Goal: Submit feedback/report problem: Submit feedback/report problem

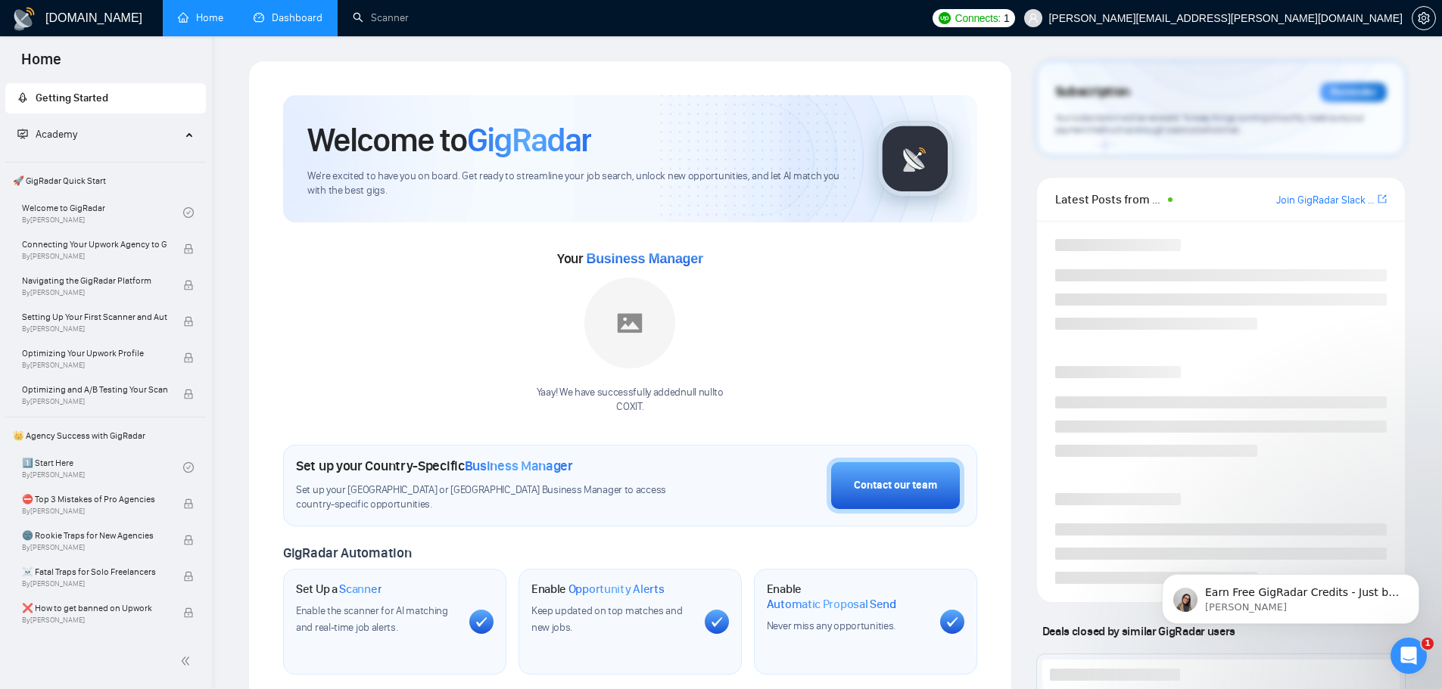
click at [271, 11] on link "Dashboard" at bounding box center [288, 17] width 69 height 13
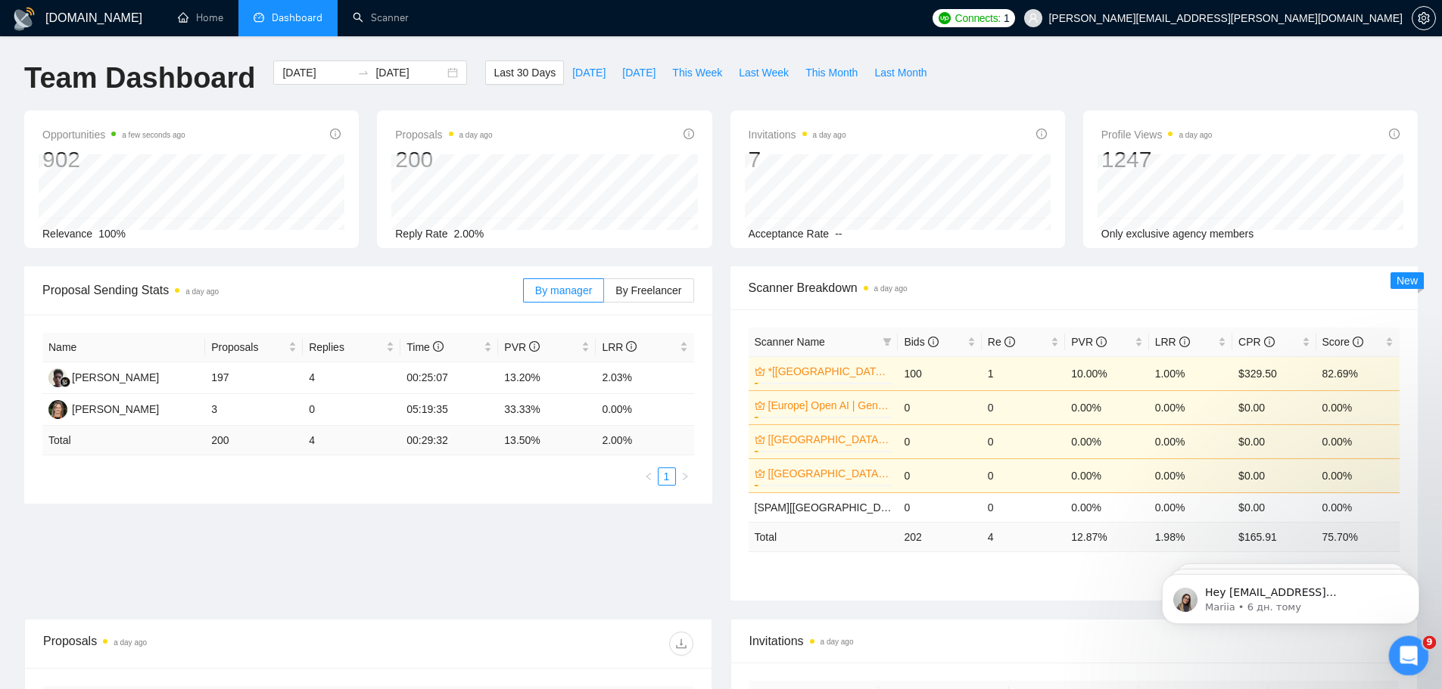
click at [1405, 661] on icon "Відкрити програму для спілкування Intercom" at bounding box center [1406, 654] width 25 height 25
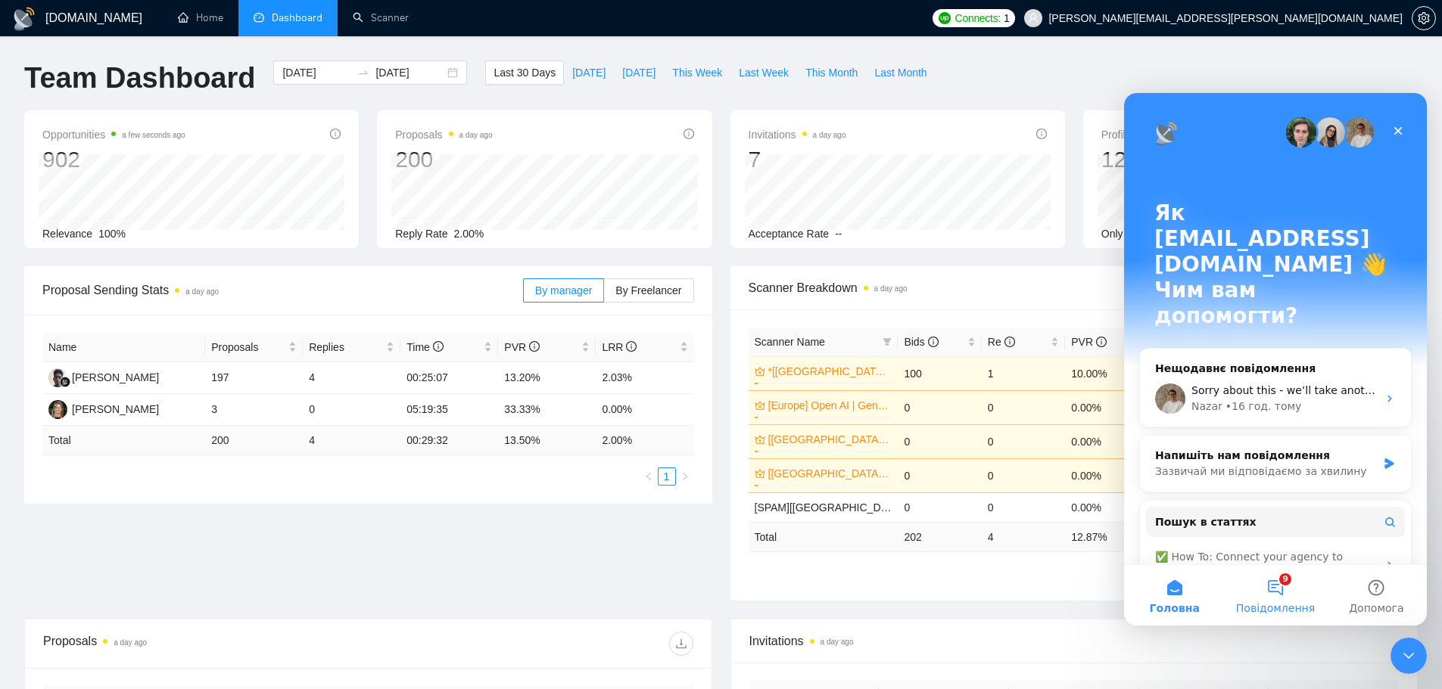
click at [1280, 600] on button "9 Повідомлення" at bounding box center [1274, 595] width 101 height 61
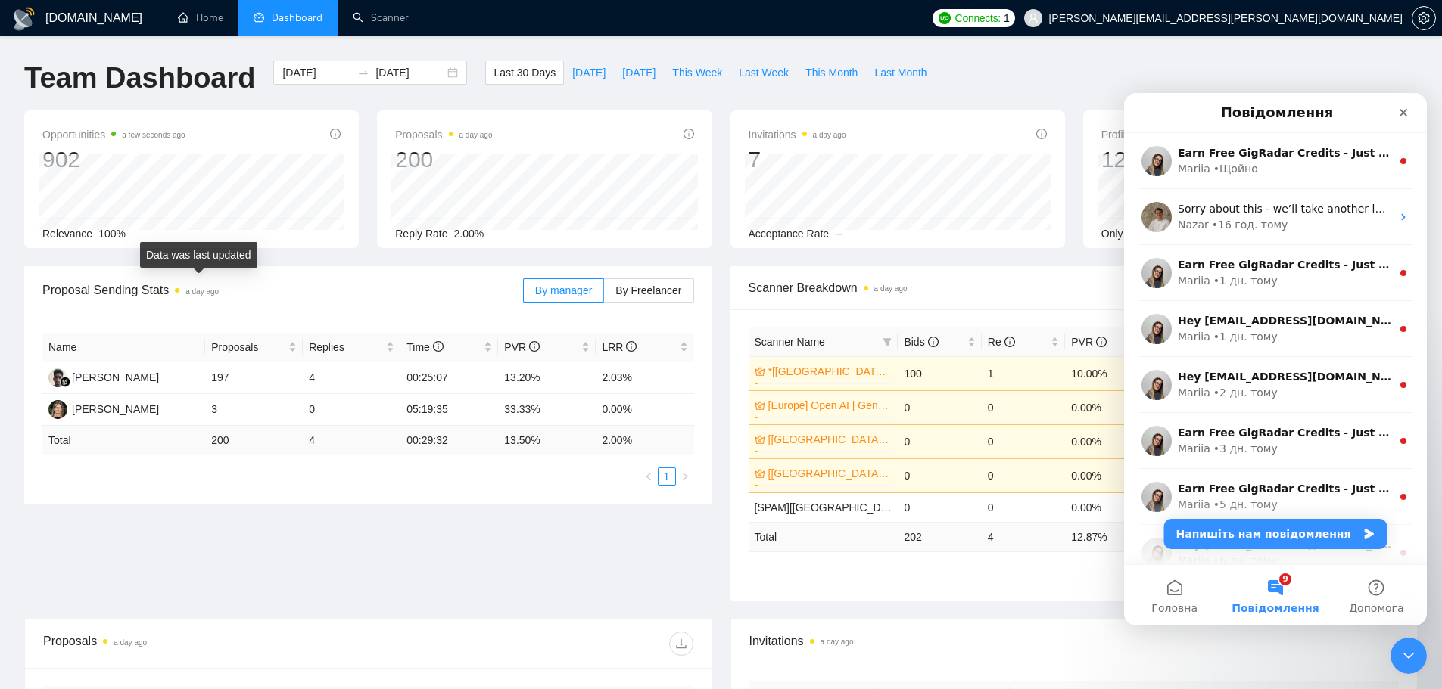
click at [219, 296] on span "a day ago" at bounding box center [201, 291] width 33 height 12
click at [383, 11] on link "Scanner" at bounding box center [381, 17] width 56 height 13
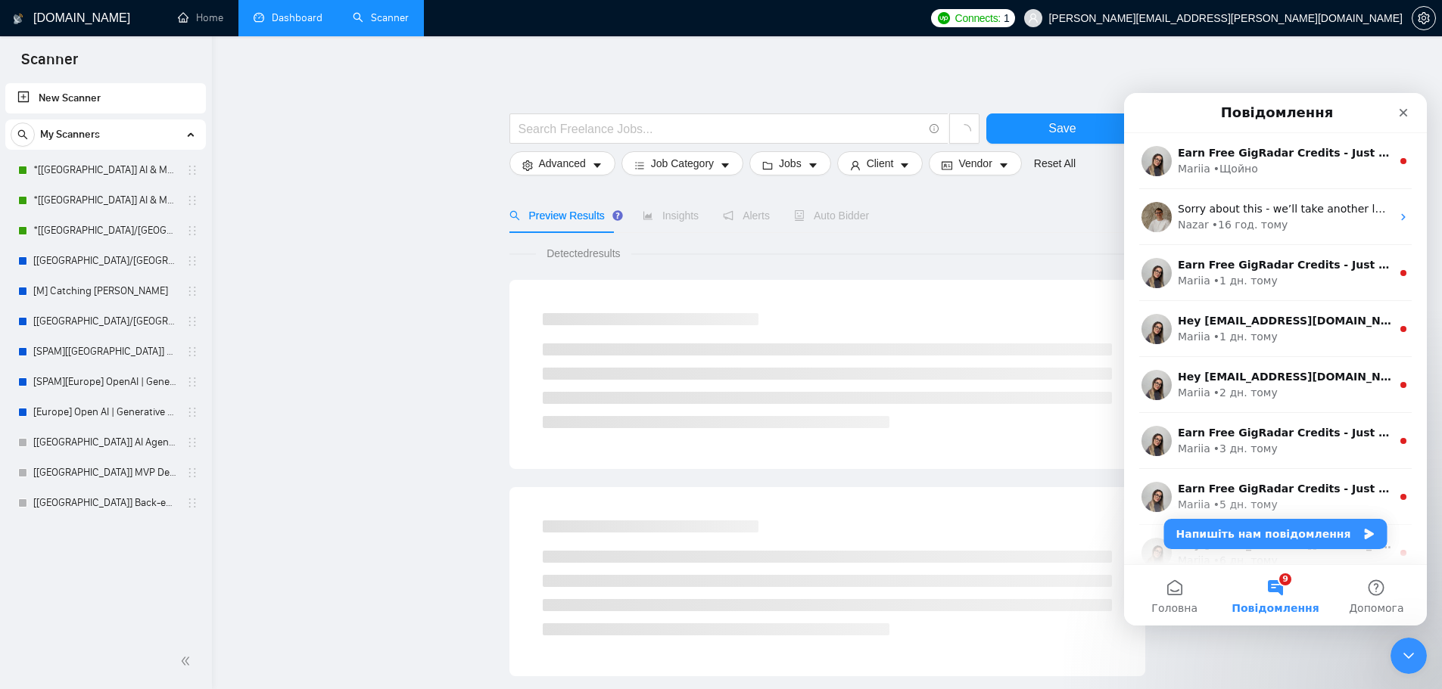
drag, startPoint x: 383, startPoint y: 11, endPoint x: 281, endPoint y: 210, distance: 224.4
click at [281, 210] on main "Save Advanced Job Category Jobs Client Vendor Reset All Preview Results Insight…" at bounding box center [826, 680] width 1181 height 1238
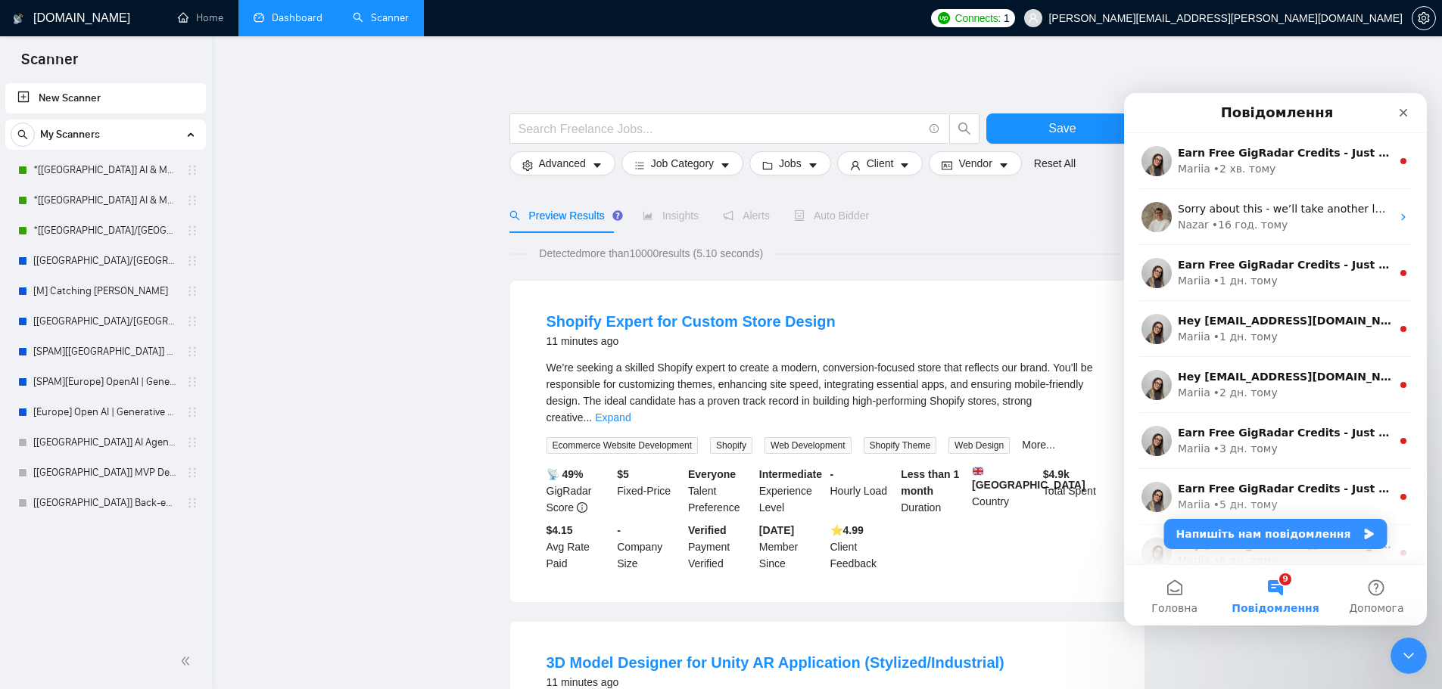
click at [304, 12] on link "Dashboard" at bounding box center [288, 17] width 69 height 13
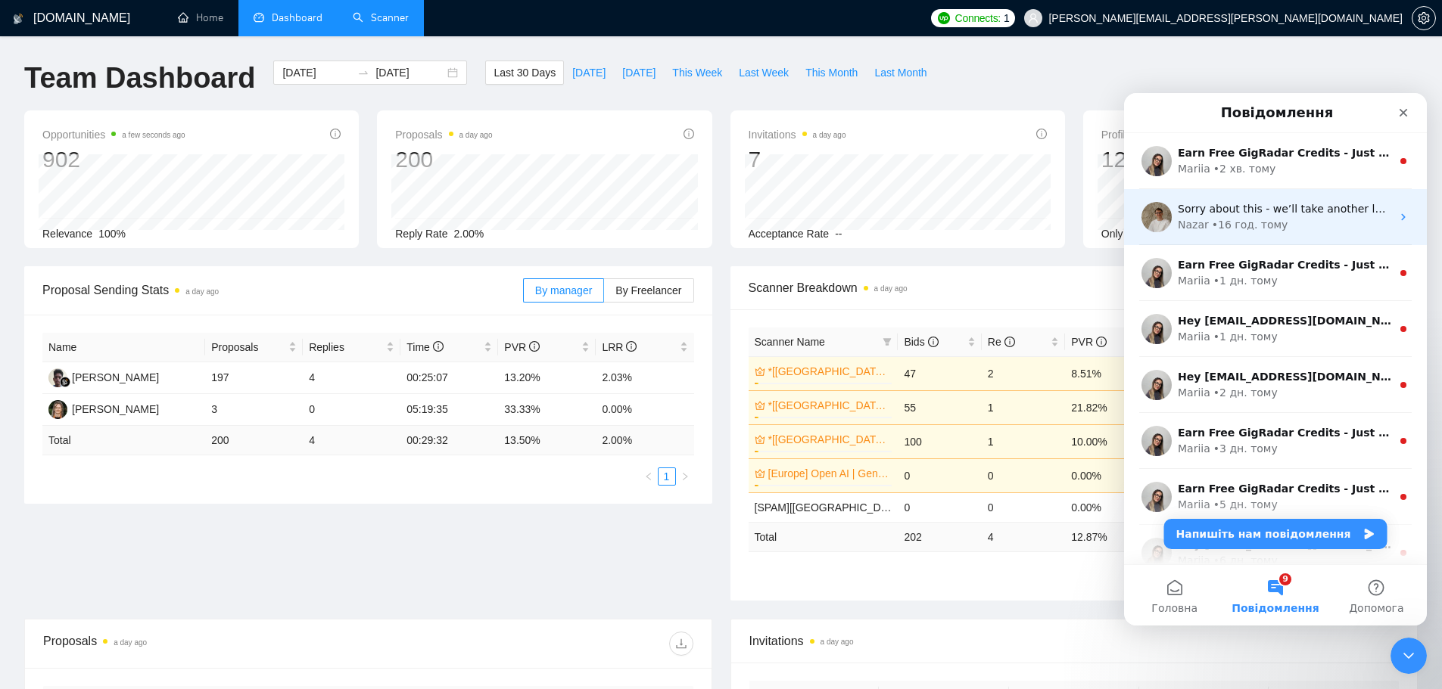
click at [1301, 229] on div "Nazar • 16 год. тому" at bounding box center [1284, 225] width 213 height 16
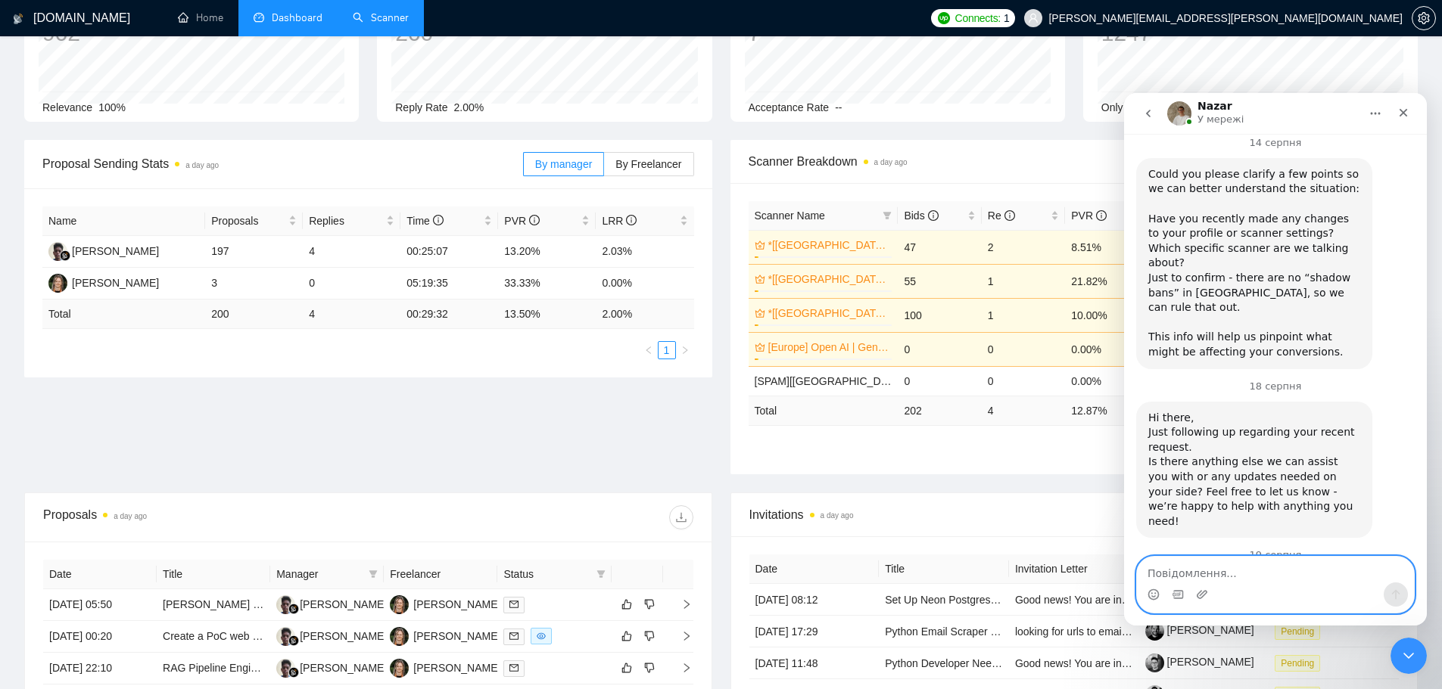
scroll to position [378, 0]
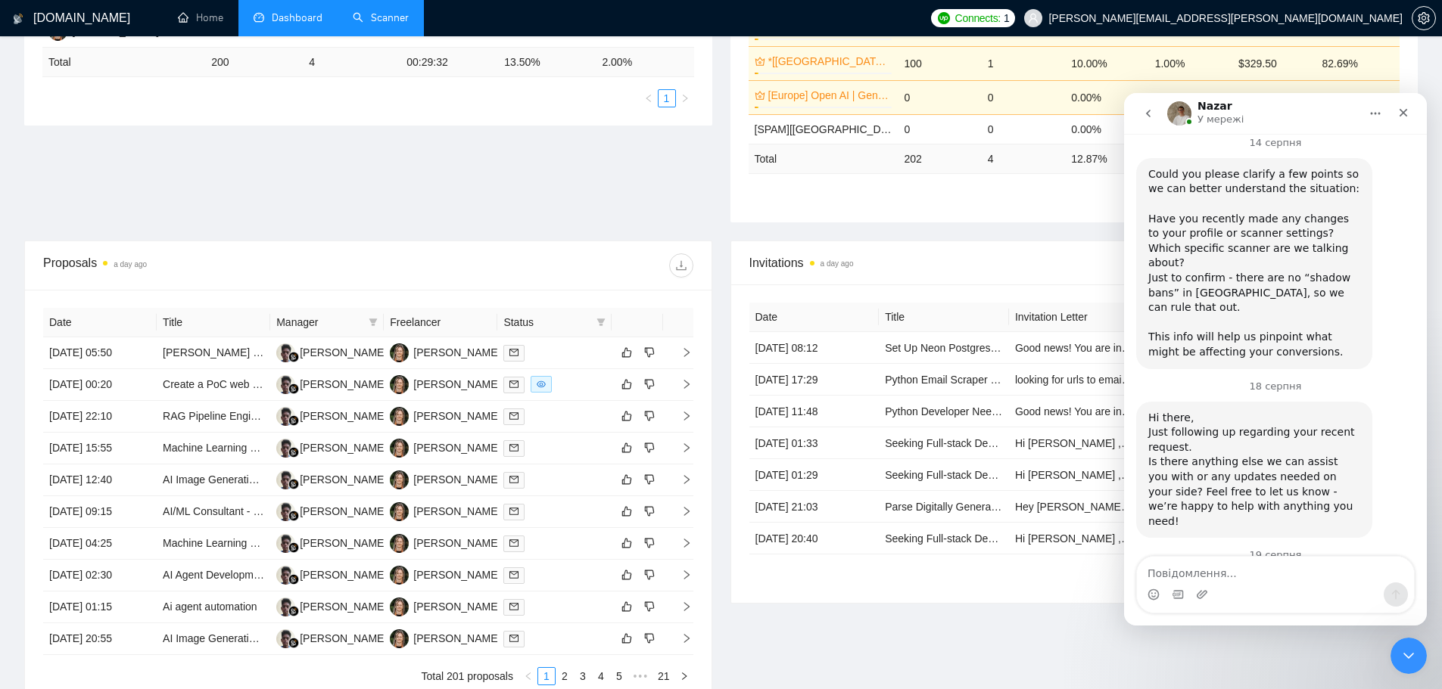
click at [398, 11] on link "Scanner" at bounding box center [381, 17] width 56 height 13
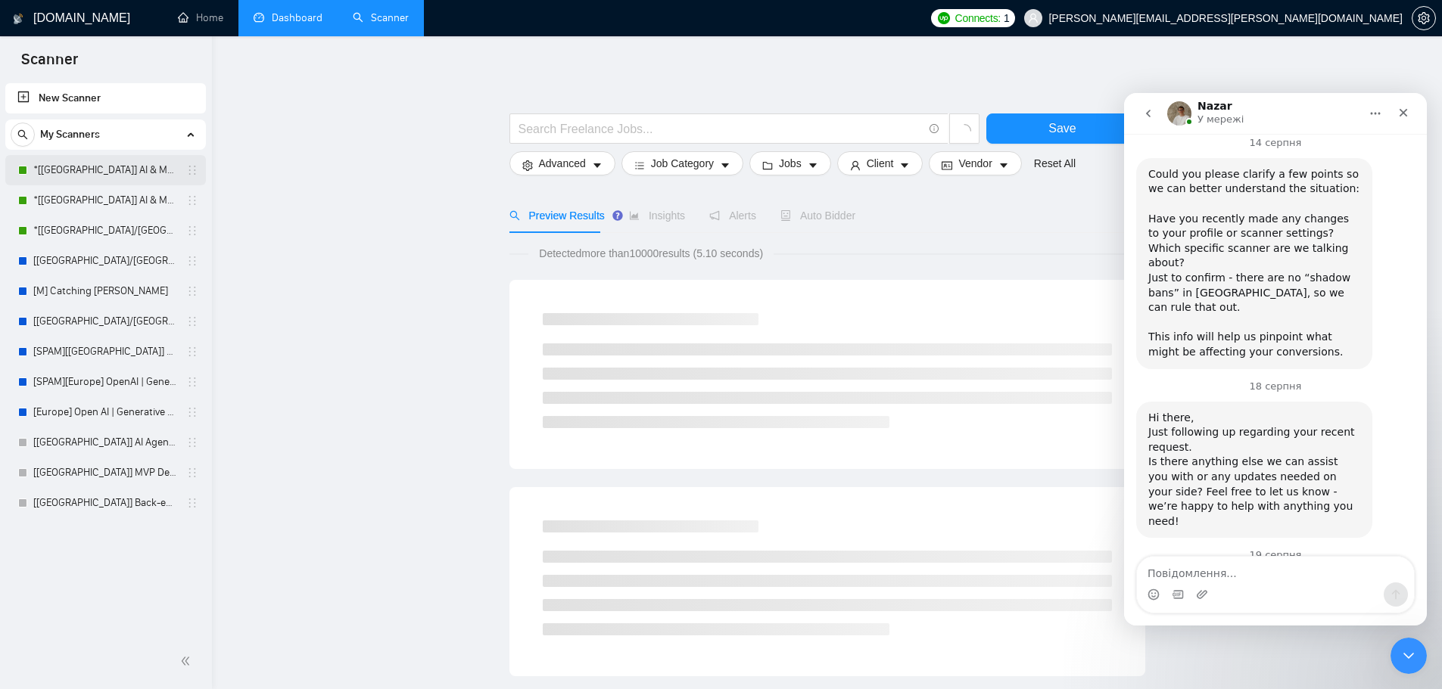
click at [130, 160] on link "*[[GEOGRAPHIC_DATA]] AI & Machine Learning Software" at bounding box center [105, 170] width 144 height 30
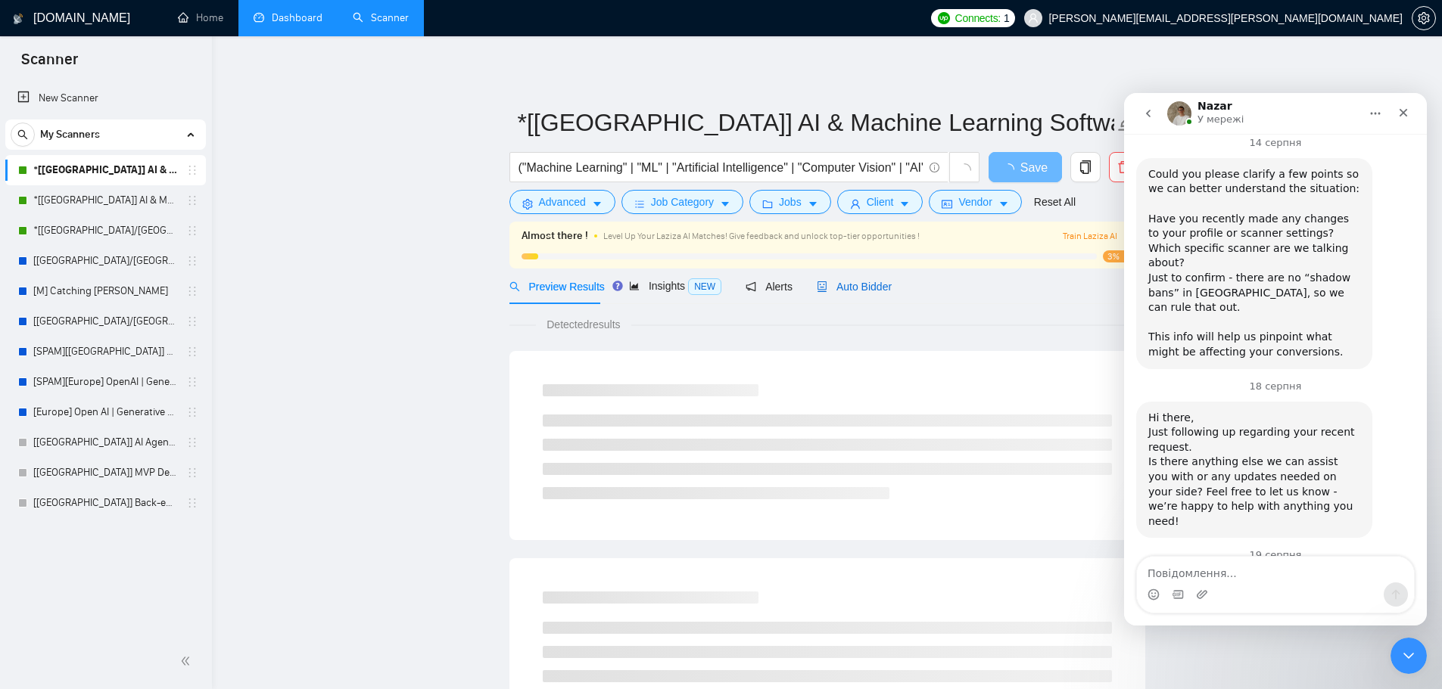
click at [860, 293] on span "Auto Bidder" at bounding box center [854, 287] width 75 height 12
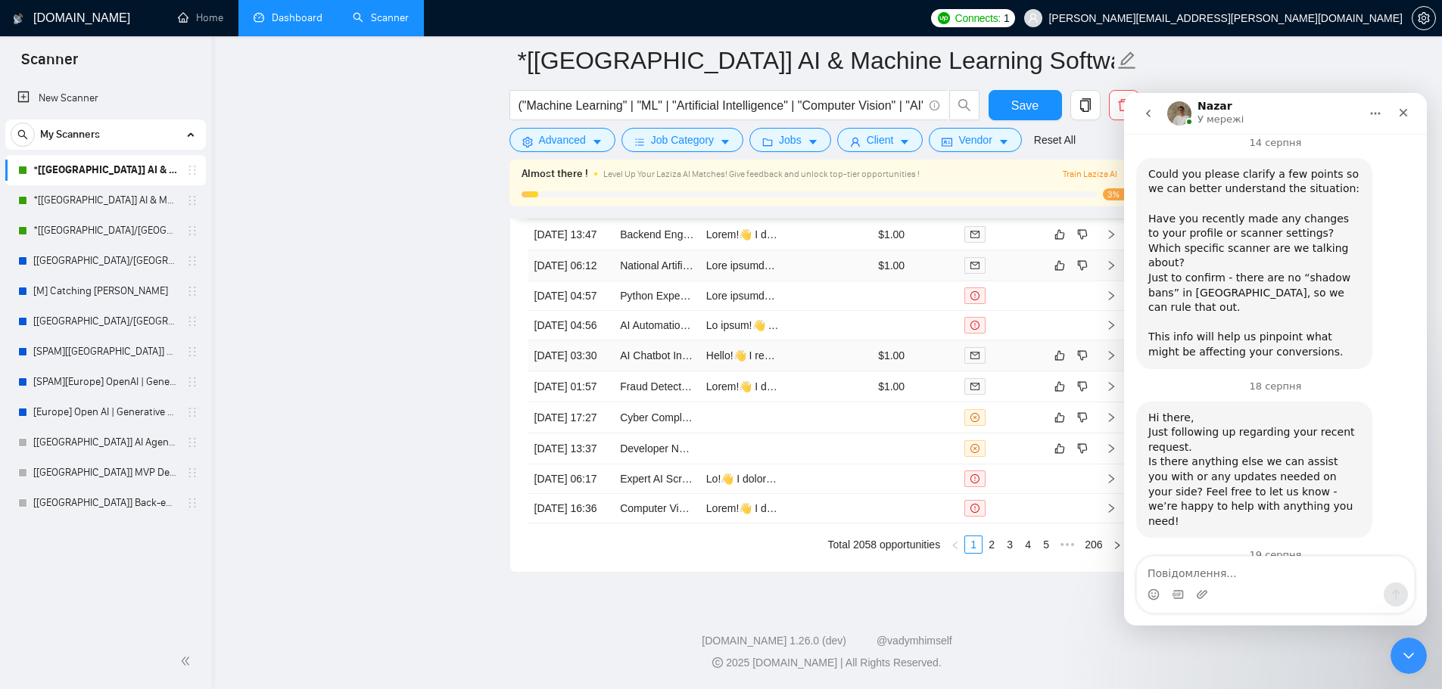
scroll to position [3784, 0]
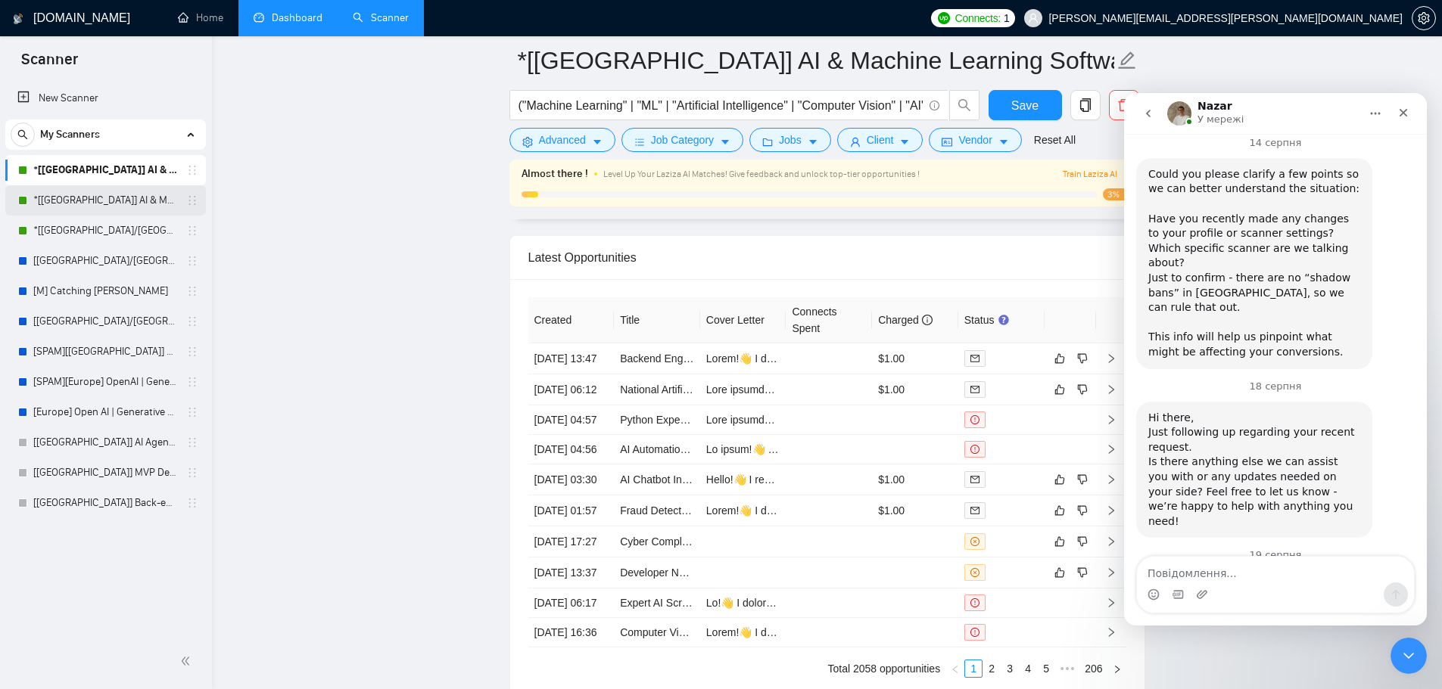
click at [97, 204] on link "*[[GEOGRAPHIC_DATA]] AI & Machine Learning Software" at bounding box center [105, 200] width 144 height 30
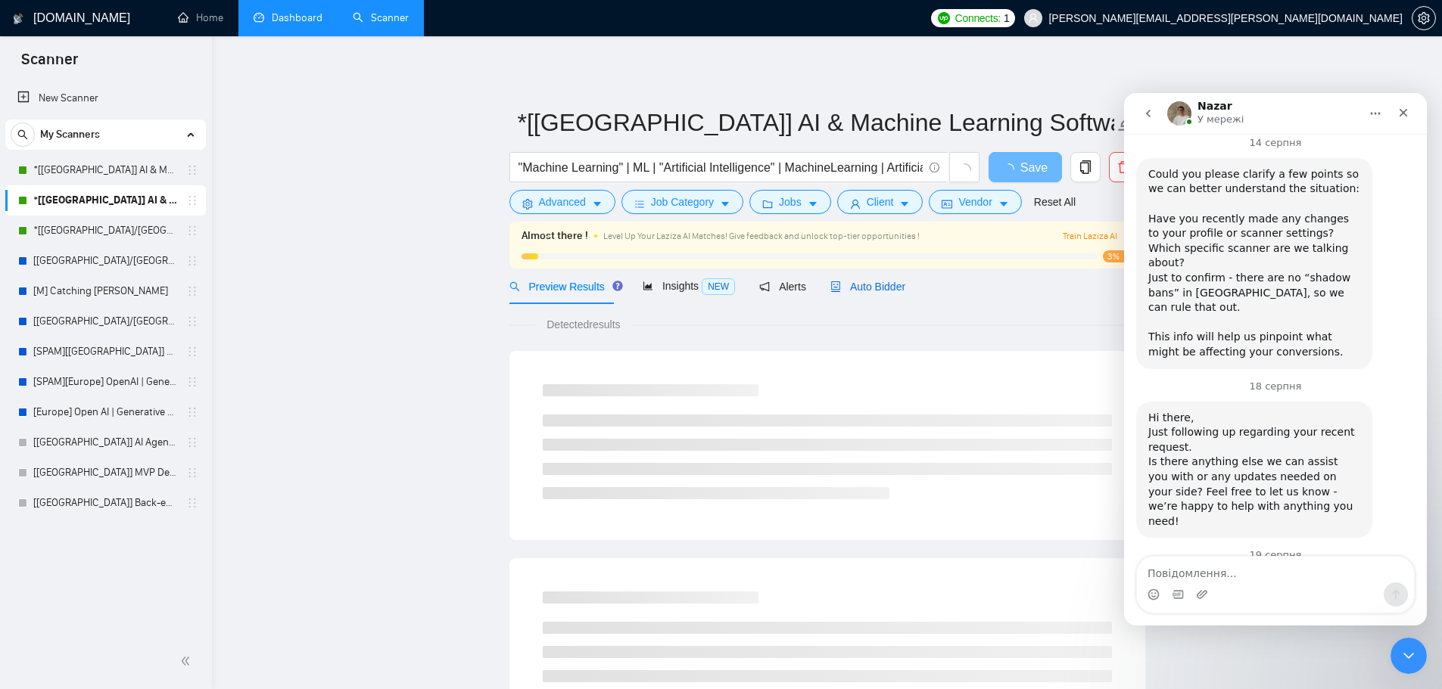
click at [861, 288] on span "Auto Bidder" at bounding box center [867, 287] width 75 height 12
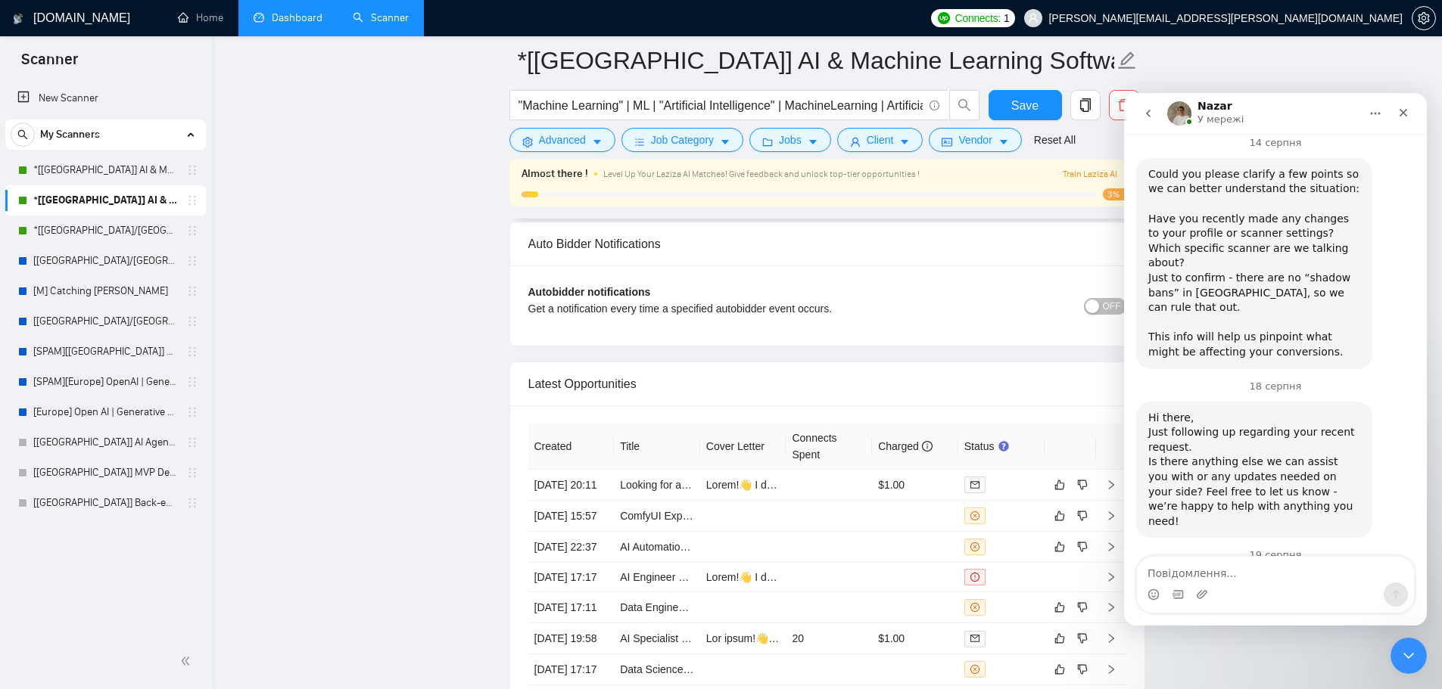
scroll to position [3784, 0]
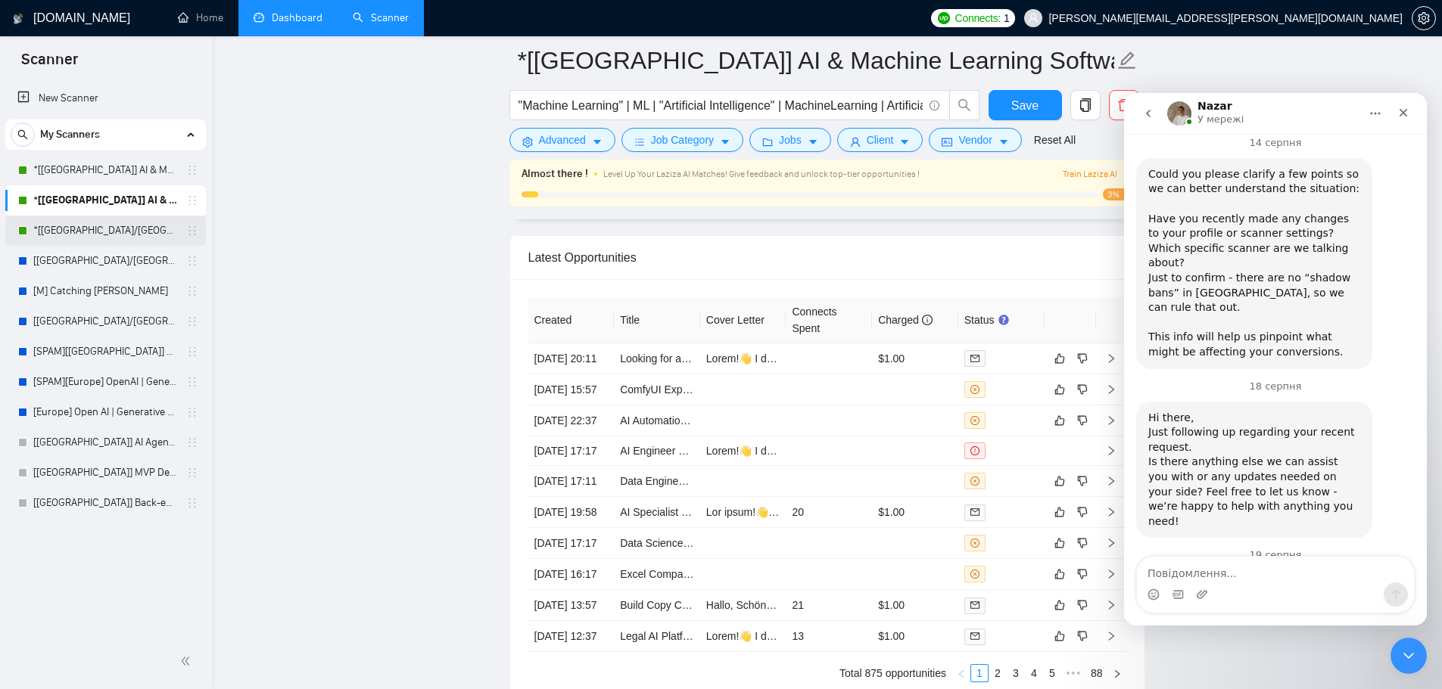
click at [84, 231] on link "*[[GEOGRAPHIC_DATA]/[GEOGRAPHIC_DATA]] AI Agent Development" at bounding box center [105, 231] width 144 height 30
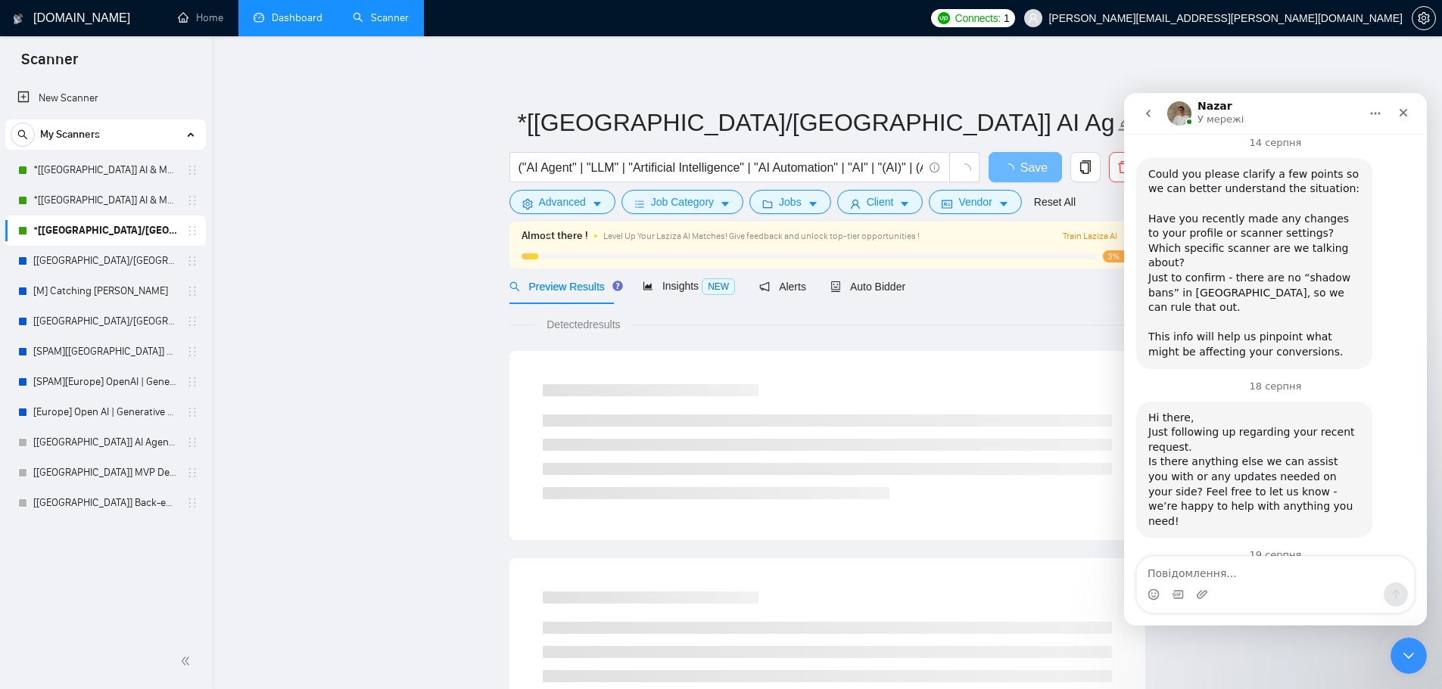
drag, startPoint x: 77, startPoint y: 238, endPoint x: 346, endPoint y: 164, distance: 278.7
click at [862, 284] on span "Auto Bidder" at bounding box center [867, 287] width 75 height 12
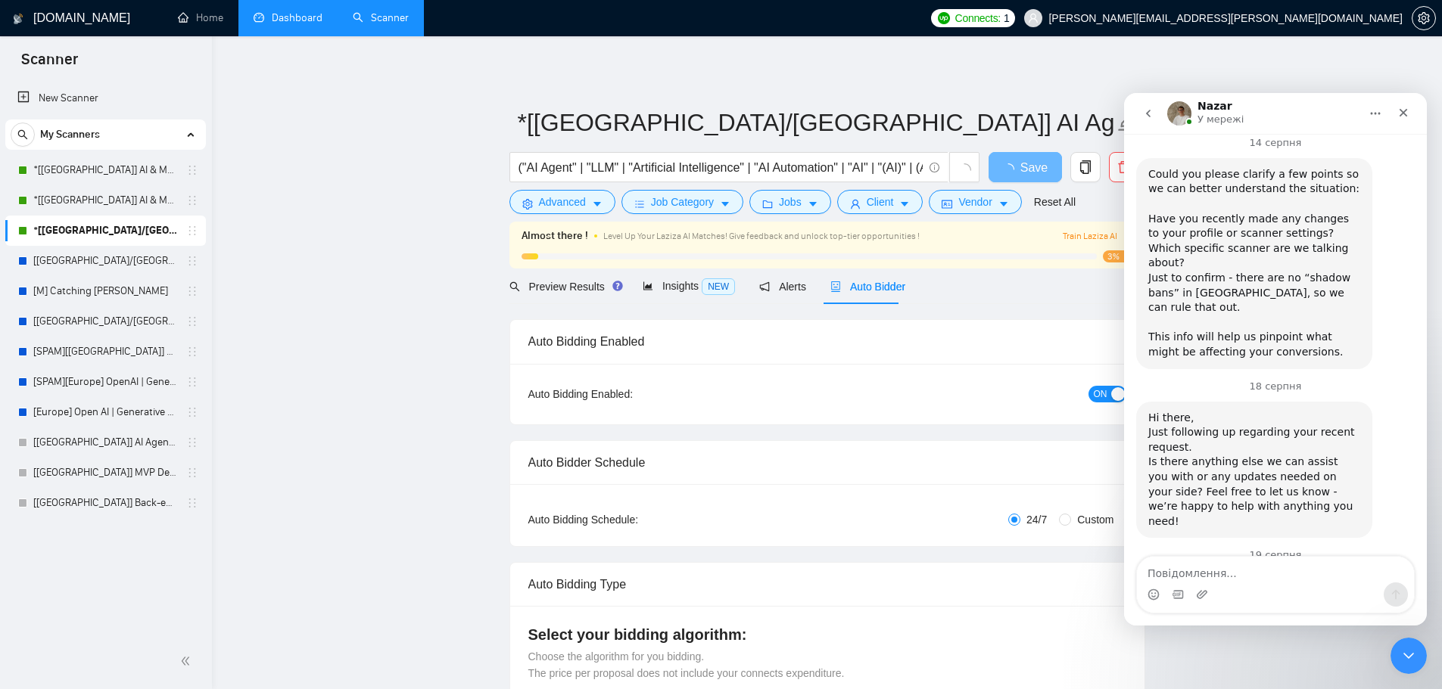
click at [304, 19] on link "Dashboard" at bounding box center [288, 17] width 69 height 13
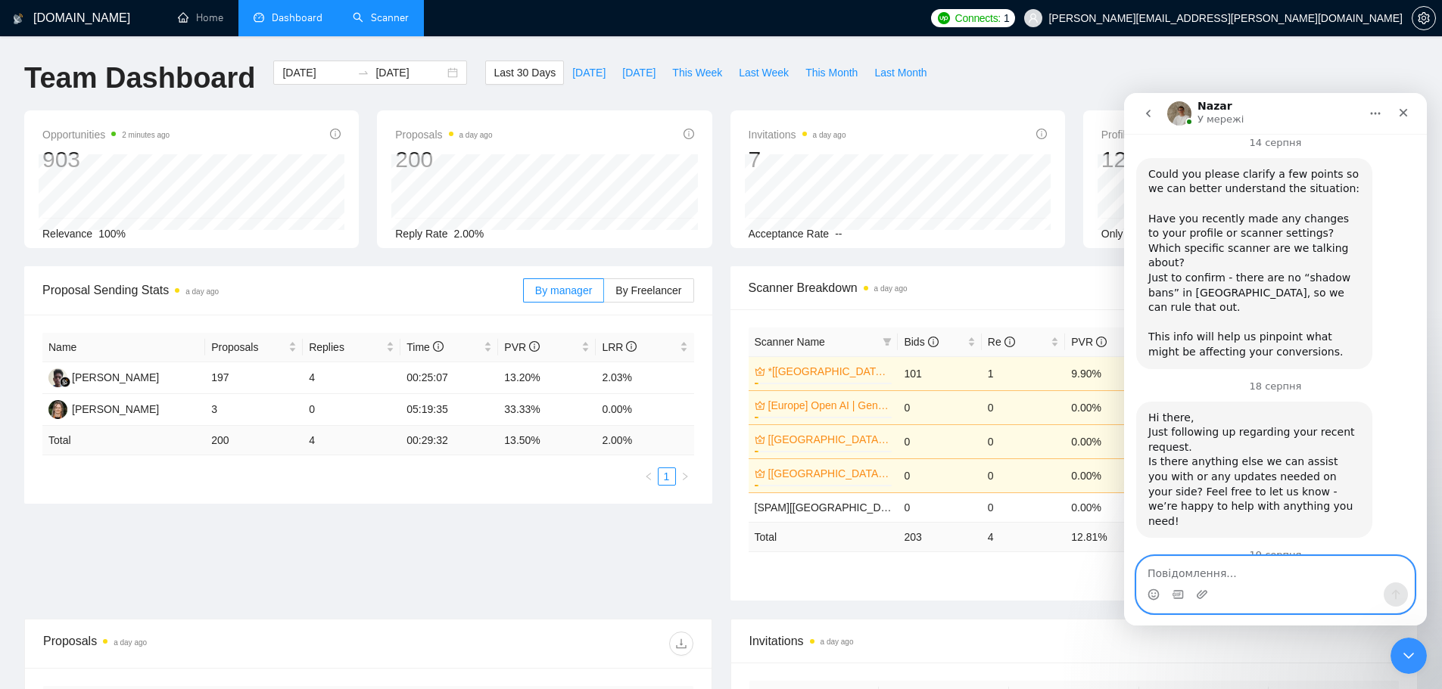
click at [1287, 569] on textarea "Повідомлення..." at bounding box center [1275, 570] width 277 height 26
paste textarea "Добрий день, в мене чомусь не оновлюється статистика. підкажіть будь ласка, в ч…"
type textarea "Добрий день, в мене чомусь не оновлюється статистика. підкажіть будь ласка, в ч…"
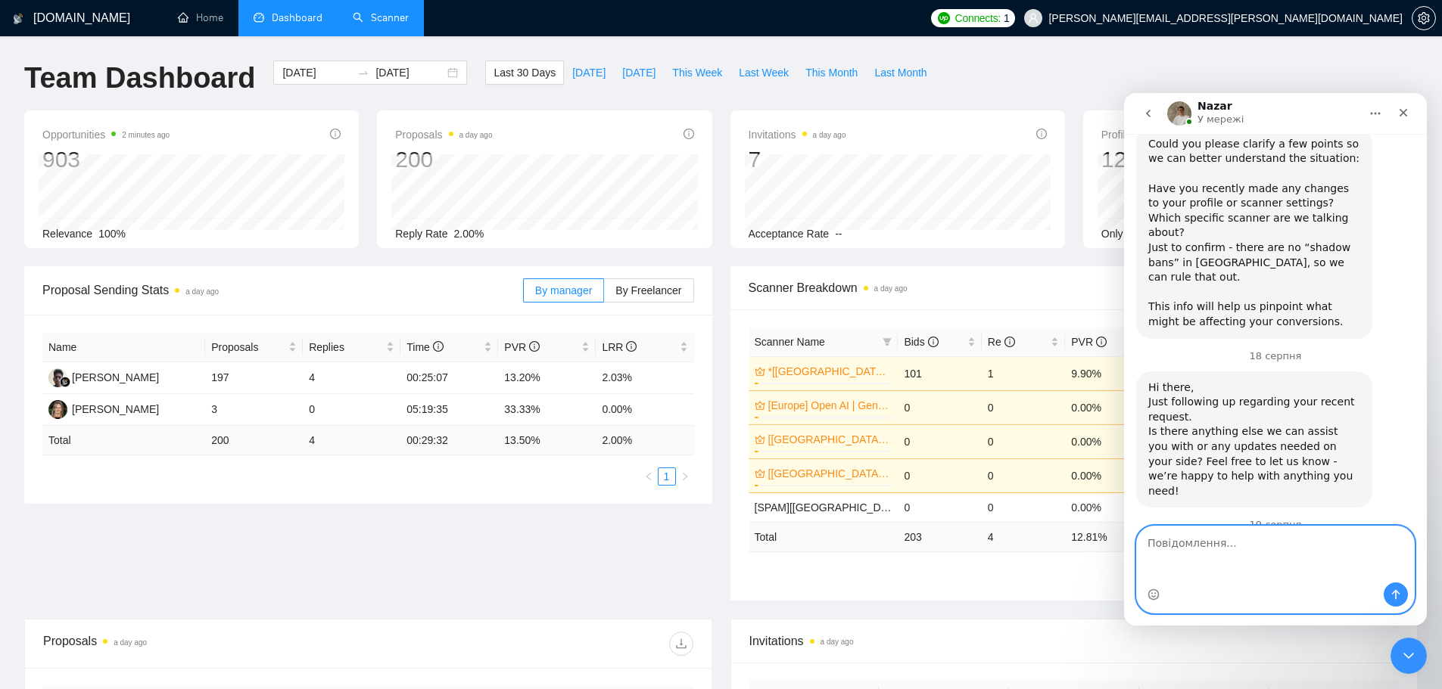
scroll to position [5979, 0]
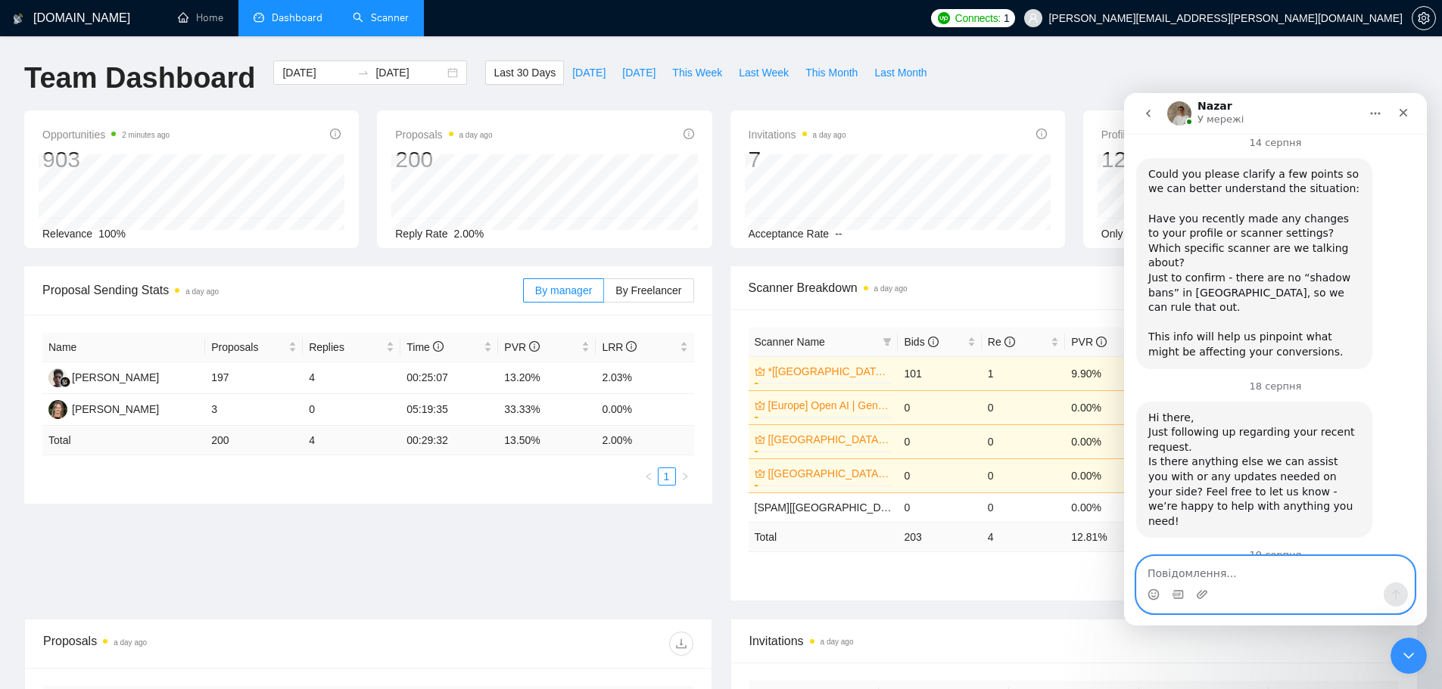
paste textarea "Hi, for some reason my statistics are not updating. Please advise what the reas…"
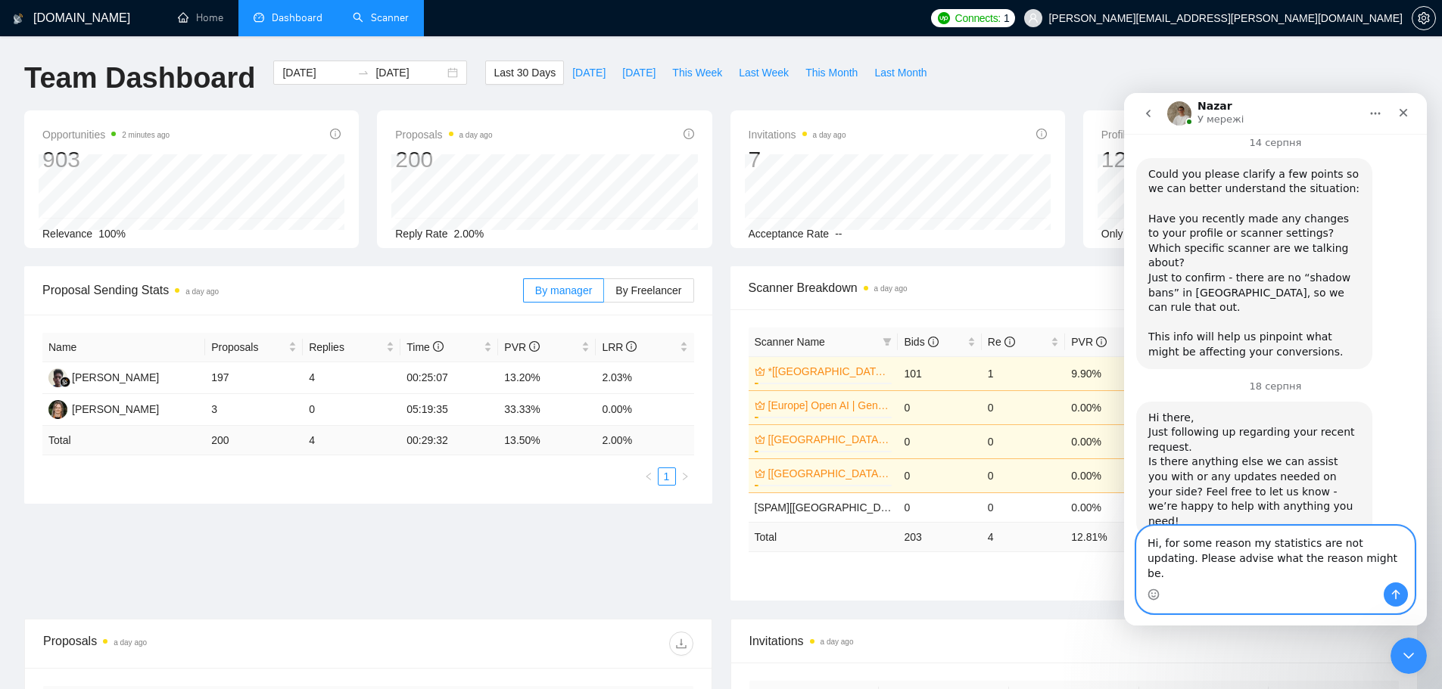
scroll to position [5994, 0]
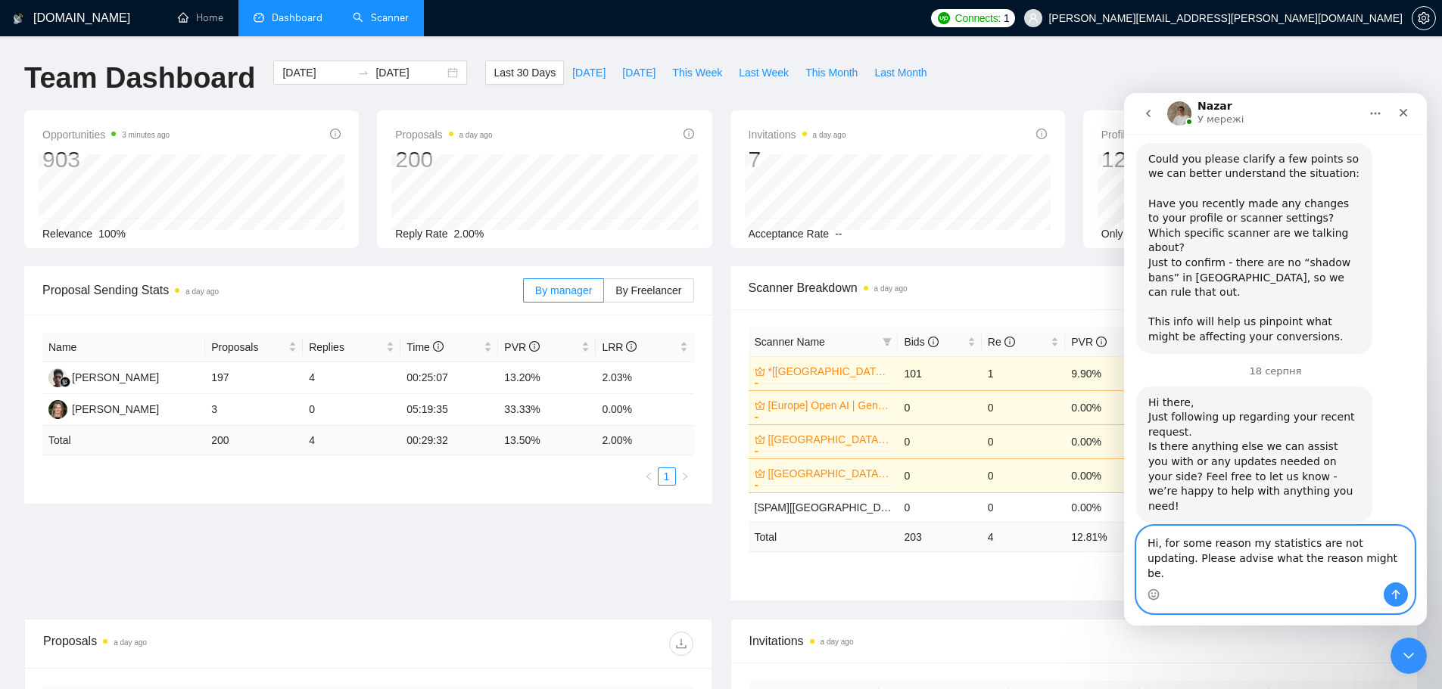
paste textarea ", my statistics haven't been updated since [DATE]"
type textarea "Hi, for some reason, my statistics haven't been updated since [DATE]. Please ad…"
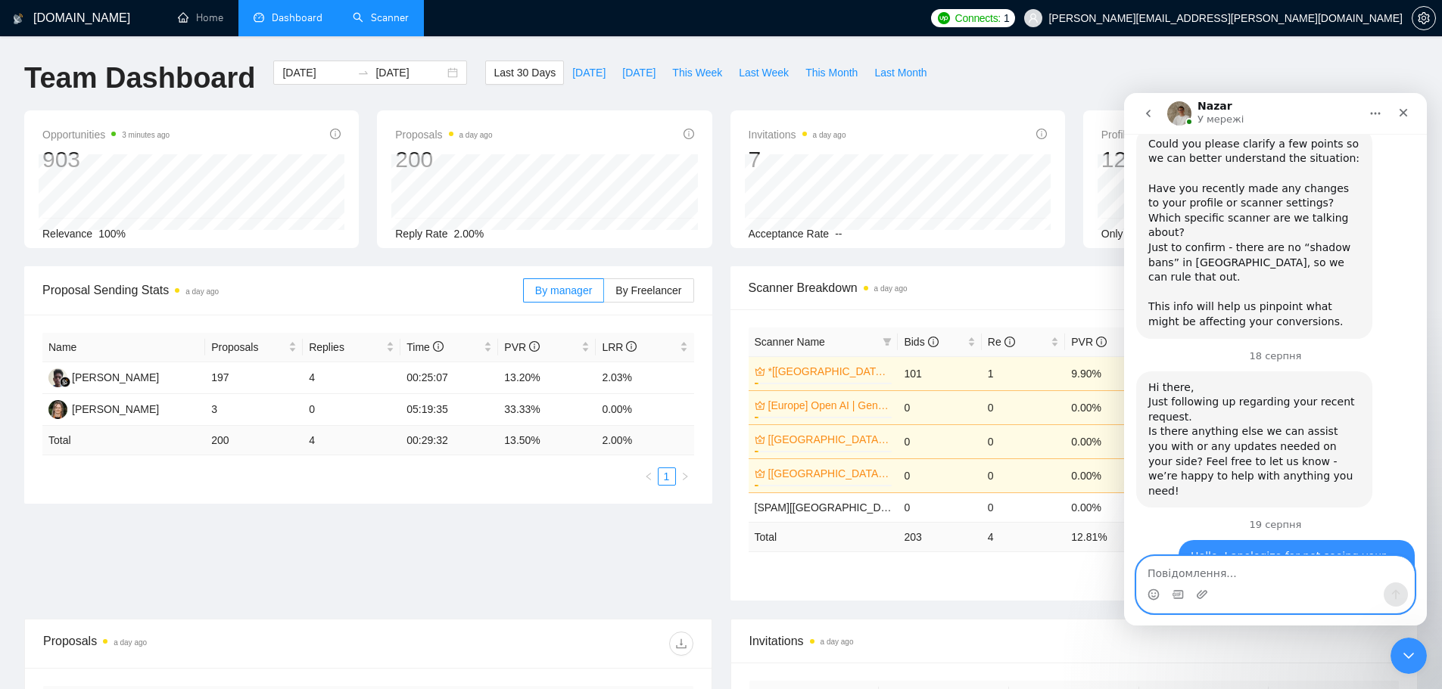
scroll to position [6073, 0]
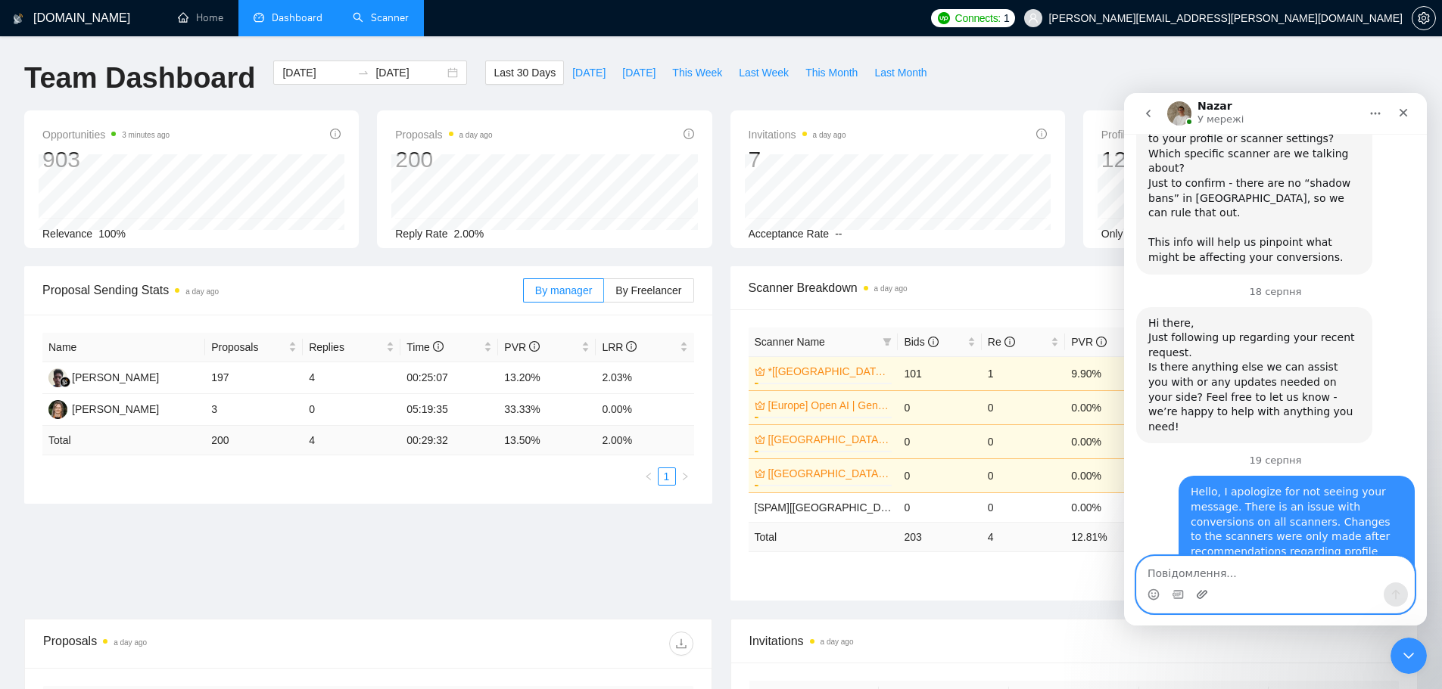
click at [1203, 597] on icon "Завантажити вкладений файл" at bounding box center [1202, 595] width 12 height 12
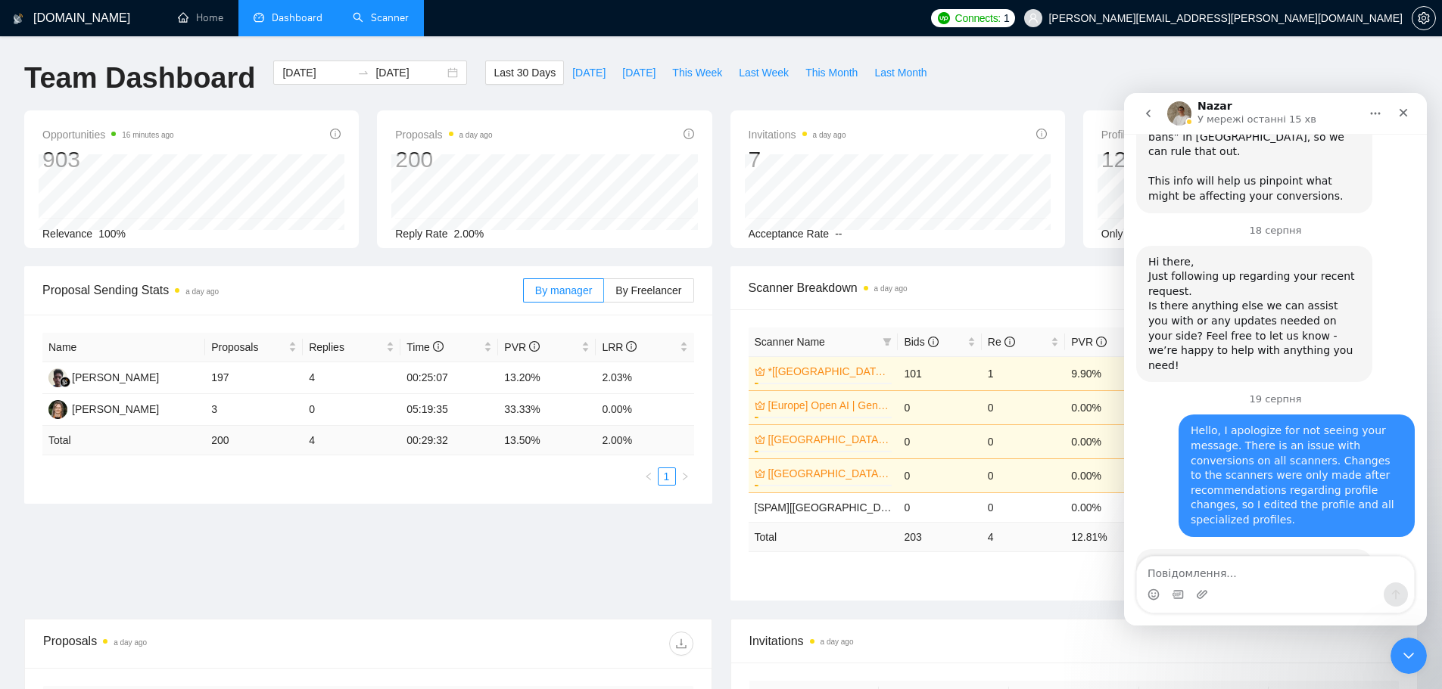
click at [444, 509] on div "Proposal Sending Stats a day ago By manager By Freelancer Name Proposals Replie…" at bounding box center [720, 442] width 1411 height 353
